Goal: Task Accomplishment & Management: Use online tool/utility

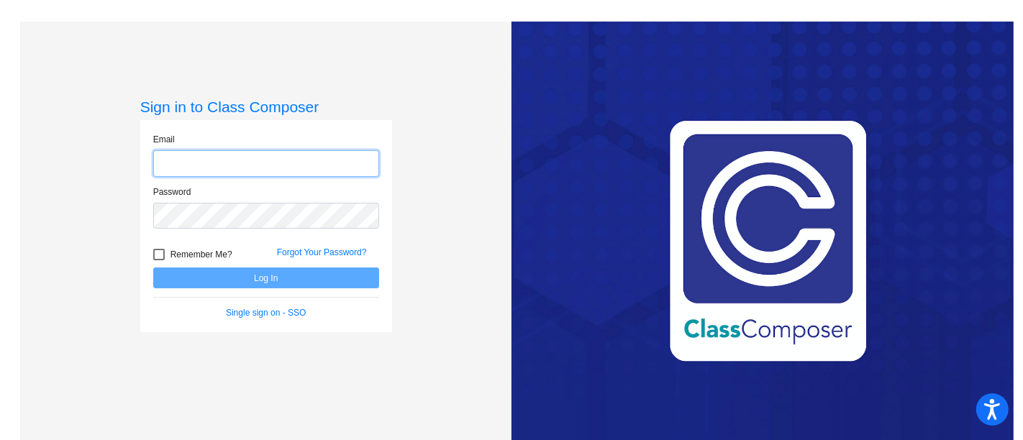
type input "[EMAIL_ADDRESS][DOMAIN_NAME]"
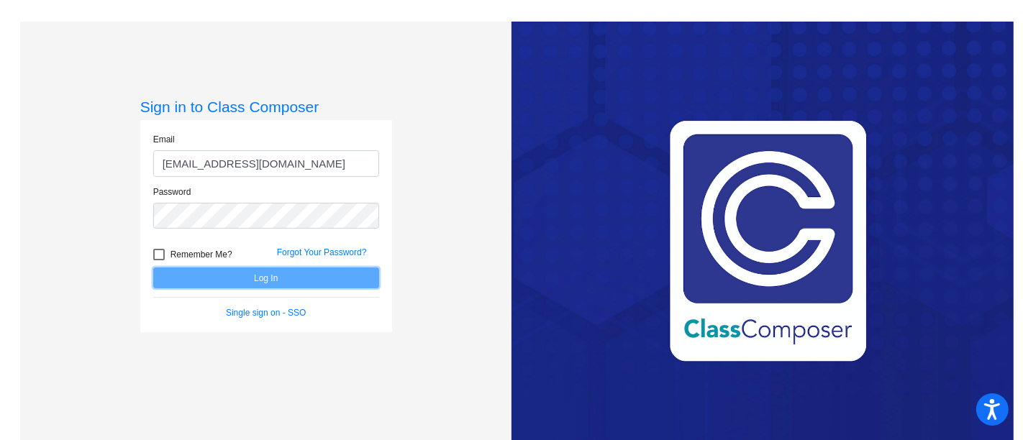
click at [255, 285] on button "Log In" at bounding box center [266, 278] width 226 height 21
click at [255, 285] on mat-sidenav-content "Sign in to Class Composer Email [EMAIL_ADDRESS][DOMAIN_NAME] Password Remember …" at bounding box center [511, 220] width 1023 height 440
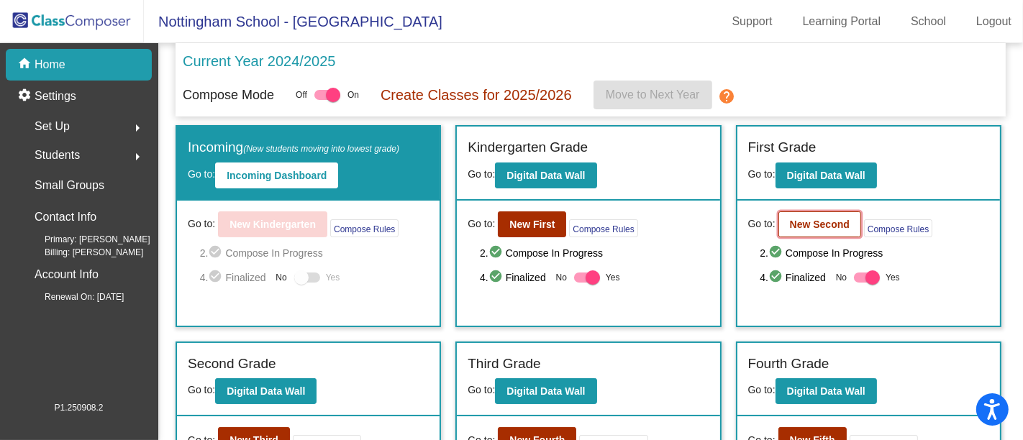
click at [814, 219] on b "New Second" at bounding box center [820, 225] width 60 height 12
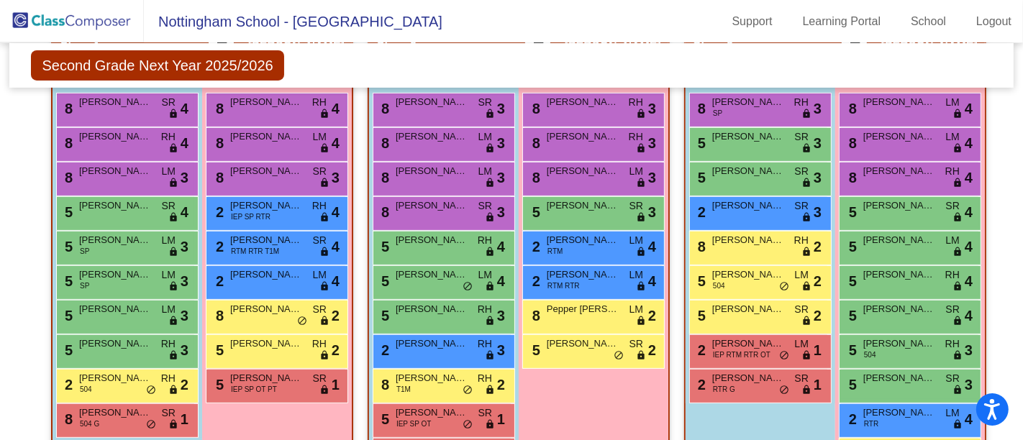
scroll to position [390, 0]
